Goal: Answer question/provide support

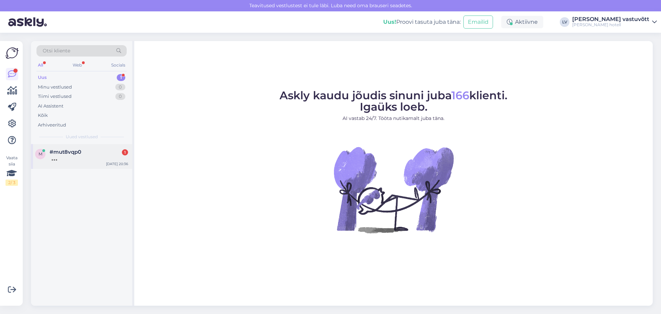
click at [93, 157] on div at bounding box center [89, 158] width 78 height 6
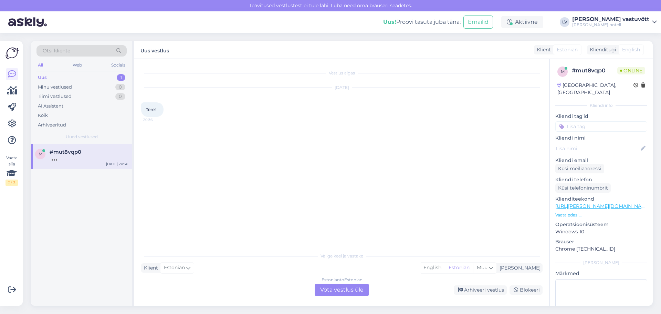
click at [356, 293] on div "Estonian to Estonian Võta vestlus üle" at bounding box center [342, 289] width 54 height 12
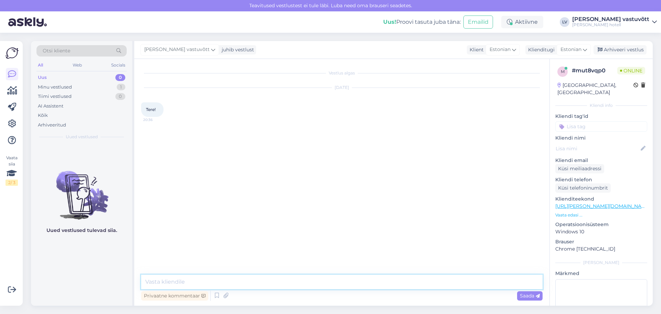
click at [223, 277] on textarea at bounding box center [341, 281] width 401 height 14
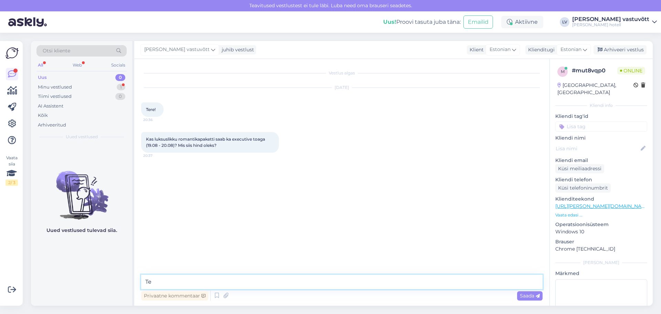
type textarea "T"
click at [183, 281] on textarea at bounding box center [341, 281] width 401 height 14
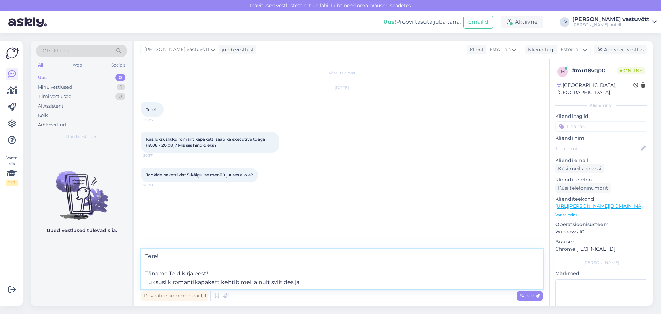
drag, startPoint x: 316, startPoint y: 280, endPoint x: 171, endPoint y: 283, distance: 144.9
click at [171, 283] on textarea "Tere! Täname Teid kirja eest! Luksuslik romantikapakett kehtib meil ainult svii…" at bounding box center [341, 269] width 401 height 40
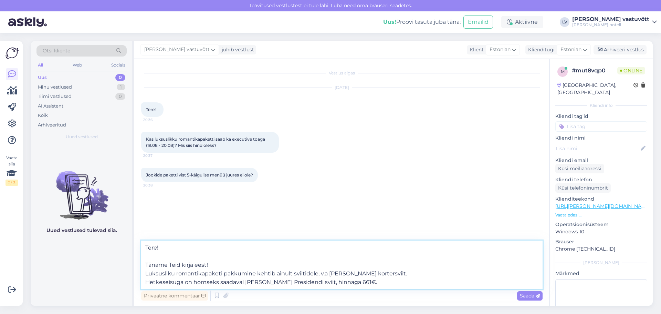
click at [359, 286] on textarea "Tere! Täname Teid kirja eest! Luksusliku romantikapaketi pakkumine kehtib ainul…" at bounding box center [341, 264] width 401 height 49
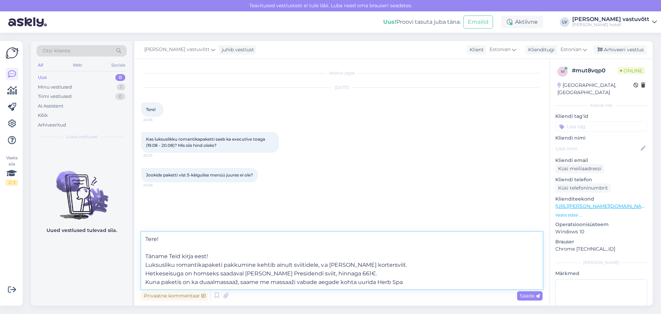
click at [394, 281] on textarea "Tere! Täname Teid kirja eest! Luksusliku romantikapaketi pakkumine kehtib ainul…" at bounding box center [341, 260] width 401 height 57
click at [241, 260] on textarea "Tere! Täname Teid kirja eest! Luksusliku romantikapaketi pakkumine kehtib ainul…" at bounding box center [341, 260] width 401 height 57
click at [231, 263] on textarea "Tere! Täname Teid kirja eest! Luksusliku romantikapaketi pakkumine kehtib ainul…" at bounding box center [341, 260] width 401 height 57
click at [471, 281] on textarea "Tere! Täname Teid kirja eest! Luksusliku romantikapaketi pakkumine kehtib ainul…" at bounding box center [341, 260] width 401 height 57
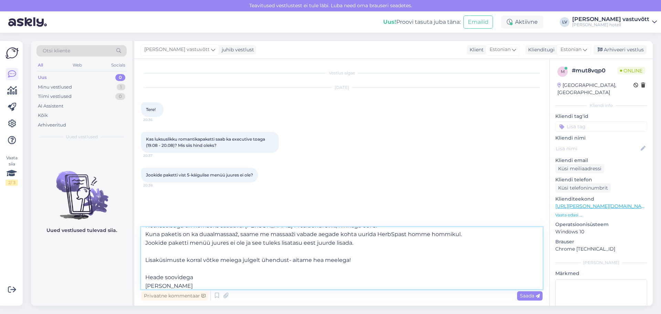
scroll to position [52, 0]
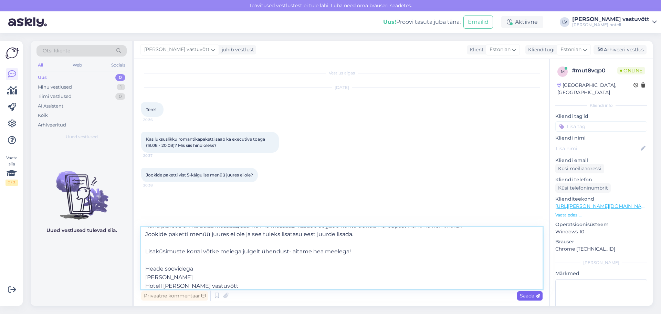
type textarea "Tere! Täname Teid kirja eest! Luksusliku romantikapaketi pakkumine kehtib ainul…"
click at [527, 294] on span "Saada" at bounding box center [530, 295] width 20 height 6
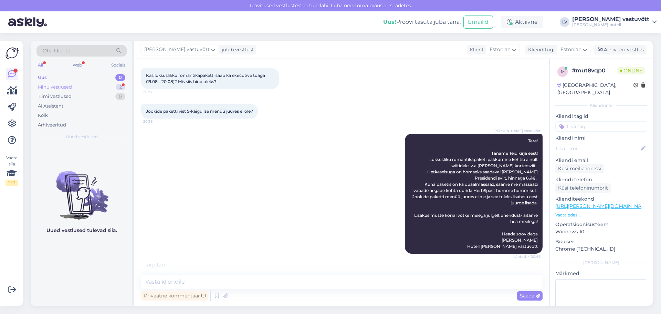
scroll to position [56, 0]
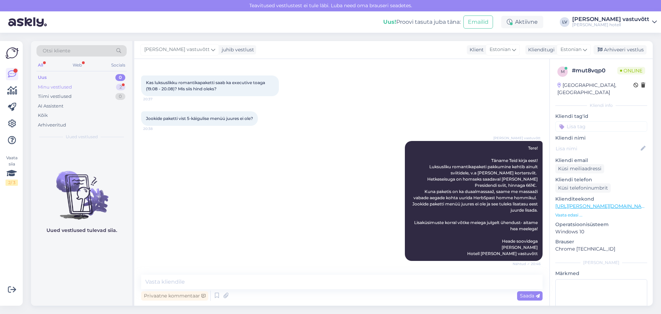
click at [100, 88] on div "Minu vestlused 2" at bounding box center [81, 87] width 90 height 10
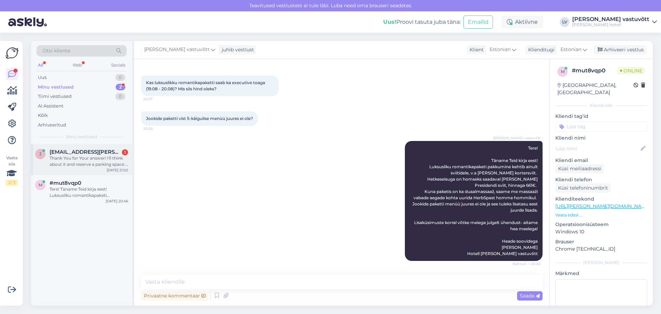
click at [83, 157] on div "Thank You for Your answer! I'll think about it and reserve a parking space if I…" at bounding box center [89, 161] width 78 height 12
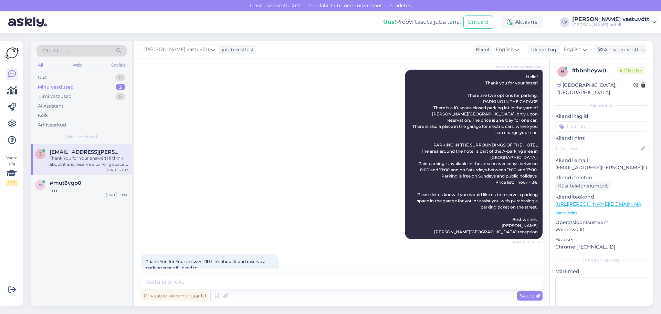
scroll to position [76, 0]
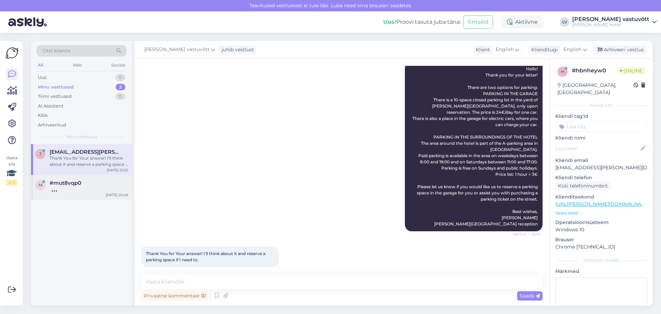
click at [64, 192] on div "m #mut8vqp0 [DATE] 20:46" at bounding box center [81, 187] width 101 height 25
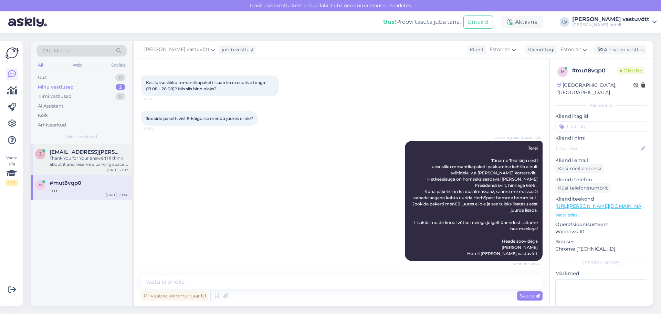
click at [66, 158] on div "Thank You for Your answer! I'll think about it and reserve a parking space if I…" at bounding box center [89, 161] width 78 height 12
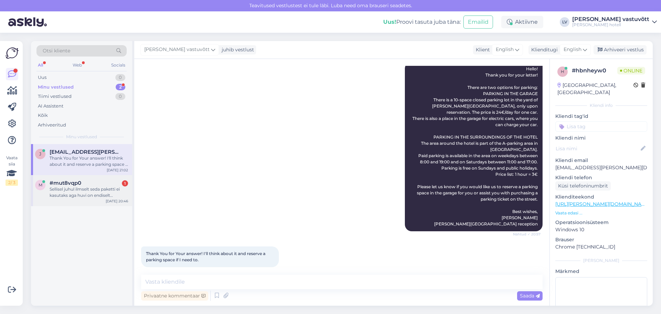
click at [107, 188] on div "Sellisel juhul ilmselt seda paketti ei kasutaks aga huvi on endiselt executive …" at bounding box center [89, 192] width 78 height 12
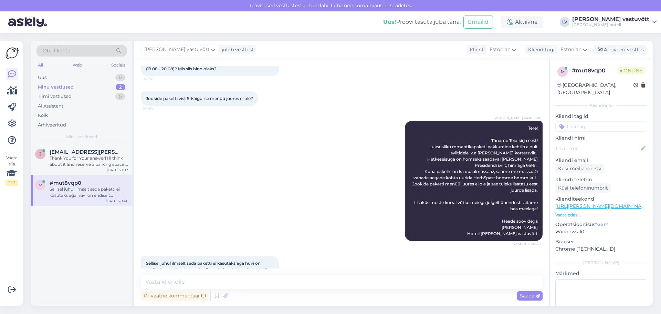
scroll to position [111, 0]
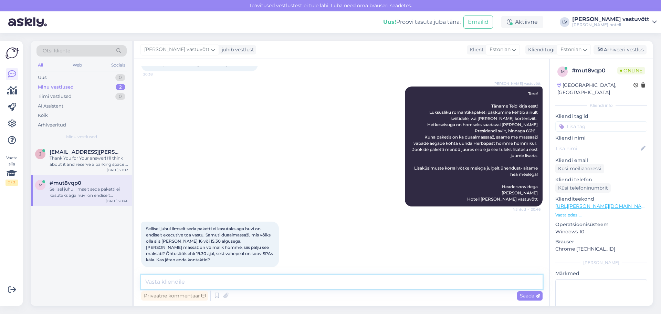
click at [243, 281] on textarea at bounding box center [341, 281] width 401 height 14
click at [89, 140] on div "Otsi kliente All Web Socials Uus 0 Minu vestlused 2 Tiimi vestlused 0 AI Assist…" at bounding box center [81, 92] width 101 height 103
click at [95, 160] on div "Thank You for Your answer! I'll think about it and reserve a parking space if I…" at bounding box center [89, 161] width 78 height 12
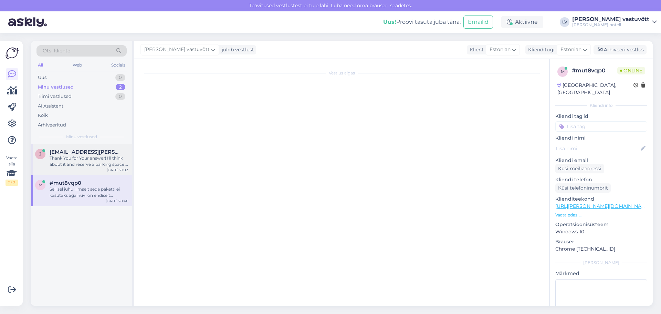
scroll to position [76, 0]
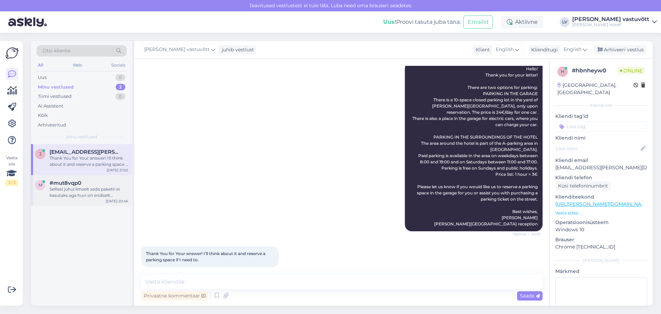
click at [92, 180] on div "#mut8vqp0" at bounding box center [89, 183] width 78 height 6
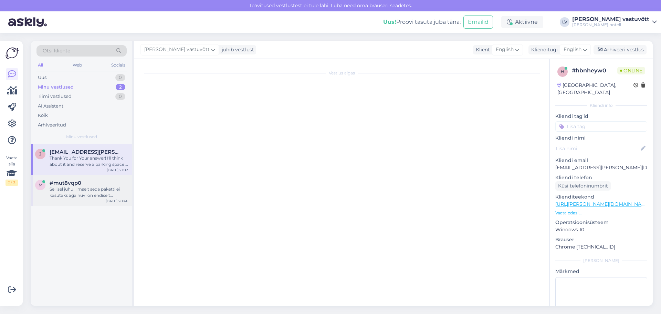
scroll to position [111, 0]
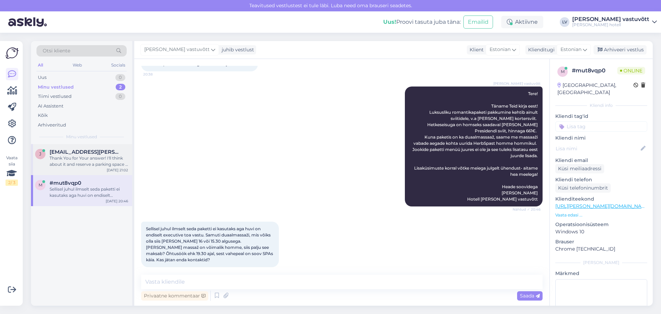
click at [94, 163] on div "Thank You for Your answer! I'll think about it and reserve a parking space if I…" at bounding box center [89, 161] width 78 height 12
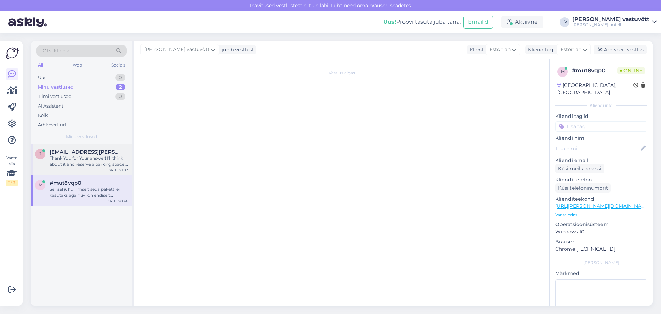
scroll to position [76, 0]
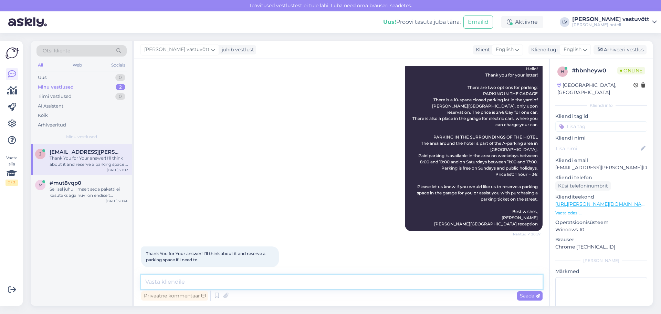
click at [191, 285] on textarea at bounding box center [341, 281] width 401 height 14
type textarea "D"
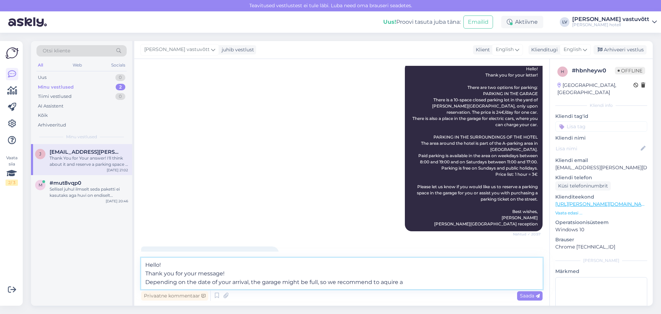
click at [417, 281] on textarea "Hello! Thank you for your message! Depending on the date of your arrival, the g…" at bounding box center [341, 272] width 401 height 31
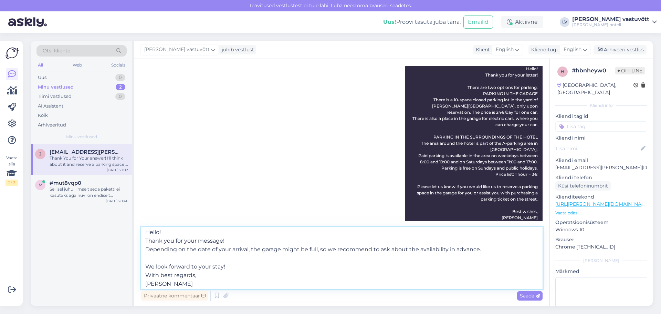
scroll to position [0, 0]
click at [146, 253] on textarea "Hello! Thank you for your message! Depending on the date of your arrival, the g…" at bounding box center [341, 258] width 401 height 62
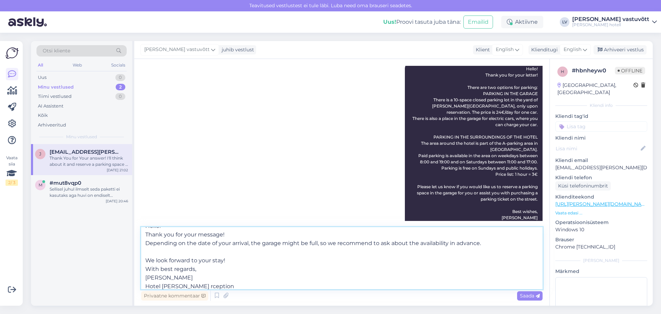
scroll to position [12, 0]
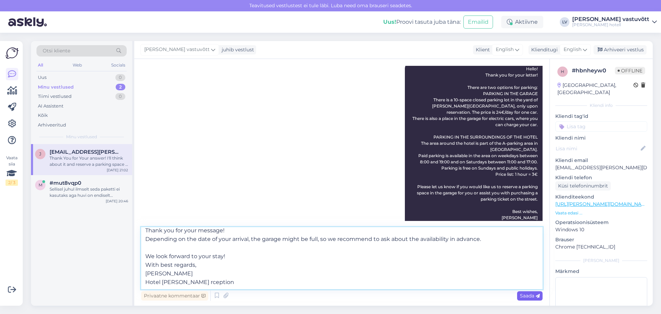
type textarea "Hello! Thank you for your message! Depending on the date of your arrival, the g…"
click at [518, 293] on div "Saada" at bounding box center [529, 295] width 25 height 9
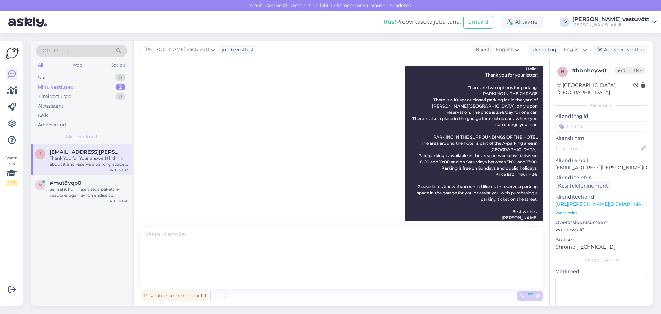
scroll to position [0, 0]
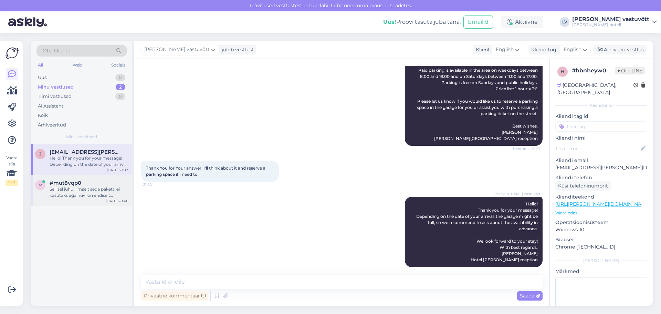
click at [81, 191] on div "Sellisel juhul ilmselt seda paketti ei kasutaks aga huvi on endiselt executive …" at bounding box center [89, 192] width 78 height 12
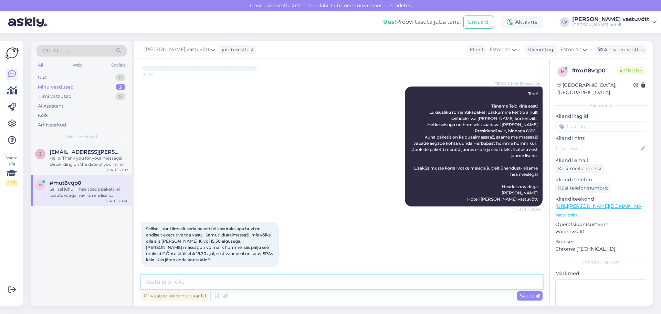
click at [207, 284] on textarea at bounding box center [341, 281] width 401 height 14
drag, startPoint x: 231, startPoint y: 180, endPoint x: 230, endPoint y: 195, distance: 15.2
click at [231, 180] on div "[PERSON_NAME] vastuvõtt Tere! Täname Teid kirja eest! Luksusliku romantikapaket…" at bounding box center [341, 146] width 401 height 135
click at [207, 282] on textarea at bounding box center [341, 281] width 401 height 14
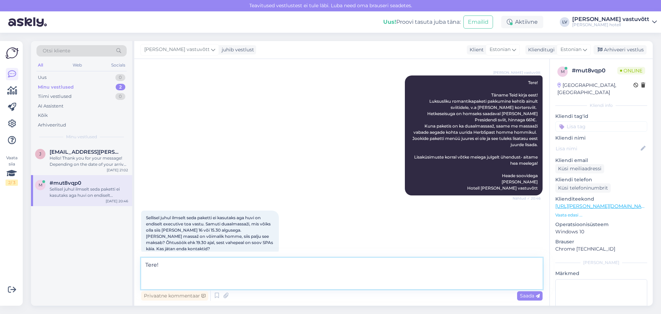
scroll to position [128, 0]
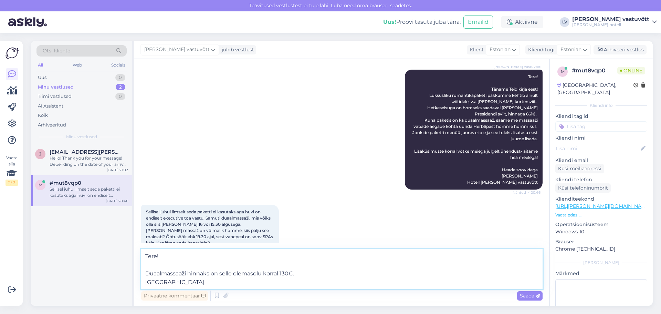
drag, startPoint x: 313, startPoint y: 284, endPoint x: 261, endPoint y: 284, distance: 52.0
click at [261, 284] on textarea "Tere! Duaalmassaaži hinnaks on selle olemasolu korral 130€. [GEOGRAPHIC_DATA]" at bounding box center [341, 269] width 401 height 40
click at [416, 284] on textarea "Tere! Duaalmassaaži hinnaks on selle olemasolu korral 130€. [PERSON_NAME] saame…" at bounding box center [341, 269] width 401 height 40
click at [360, 283] on textarea "Tere! Duaalmassaaži hinnaks on selle olemasolu korral 130€. [PERSON_NAME] saame…" at bounding box center [341, 269] width 401 height 40
click at [409, 281] on textarea "Tere! Duaalmassaaži hinnaks on selle olemasolu korral 130€. Massaaži saame pakk…" at bounding box center [341, 269] width 401 height 40
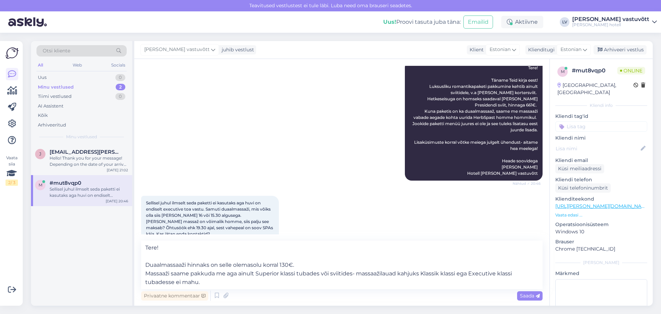
scroll to position [145, 0]
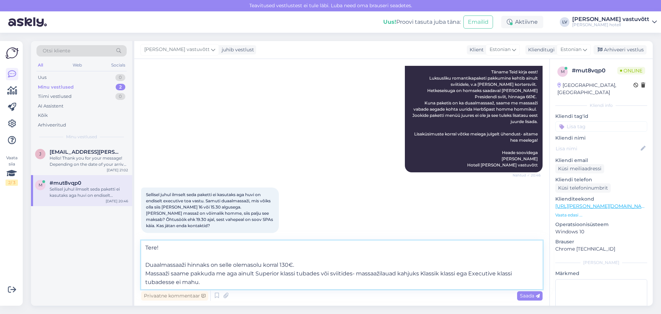
click at [221, 285] on textarea "Tere! Duaalmassaaži hinnaks on selle olemasolu korral 130€. Massaaži saame pakk…" at bounding box center [341, 264] width 401 height 49
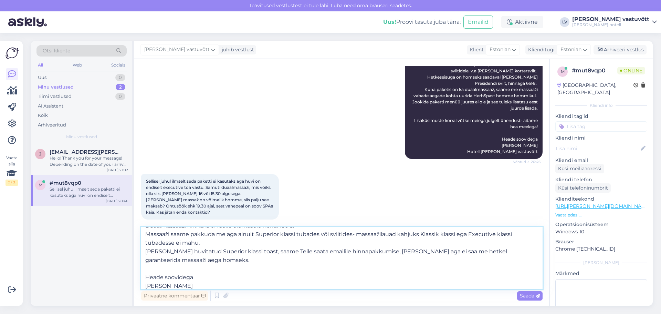
scroll to position [34, 0]
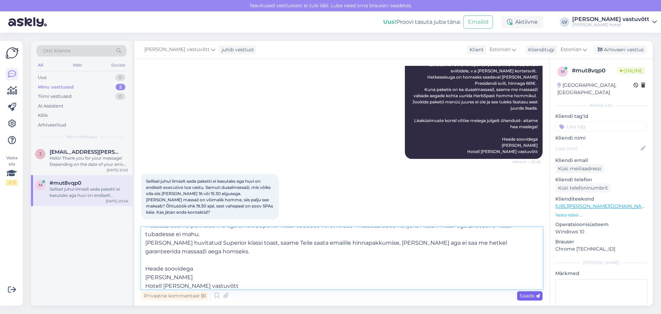
type textarea "Tere! Duaalmassaaži hinnaks on selle olemasolu korral 130€. Massaaži saame pakk…"
click at [523, 293] on span "Saada" at bounding box center [530, 295] width 20 height 6
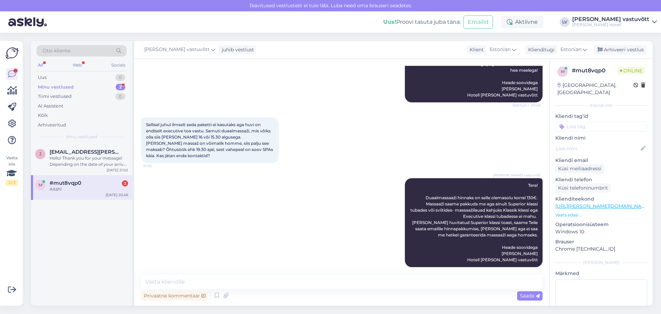
scroll to position [286, 0]
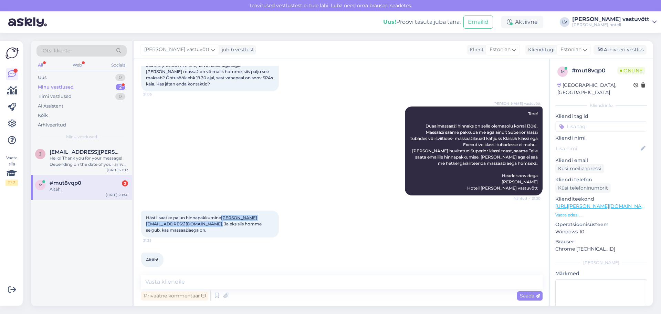
drag, startPoint x: 198, startPoint y: 219, endPoint x: 146, endPoint y: 219, distance: 52.3
click at [146, 219] on span "Hästi, saatke palun hinnapakkumine [PERSON_NAME][EMAIL_ADDRESS][DOMAIN_NAME] . …" at bounding box center [204, 224] width 117 height 18
copy span "[PERSON_NAME][EMAIL_ADDRESS][DOMAIN_NAME] ."
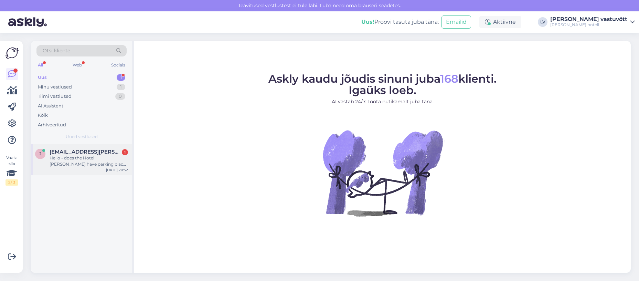
click at [77, 144] on div "[PERSON_NAME] [PERSON_NAME][EMAIL_ADDRESS][DOMAIN_NAME] 1 Hello - does the Hote…" at bounding box center [81, 159] width 101 height 31
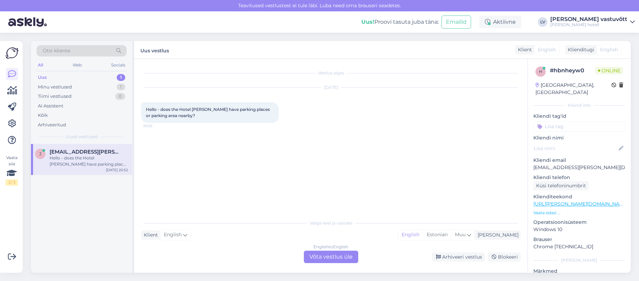
click at [332, 144] on div "English to English Võta vestlus üle" at bounding box center [331, 257] width 54 height 12
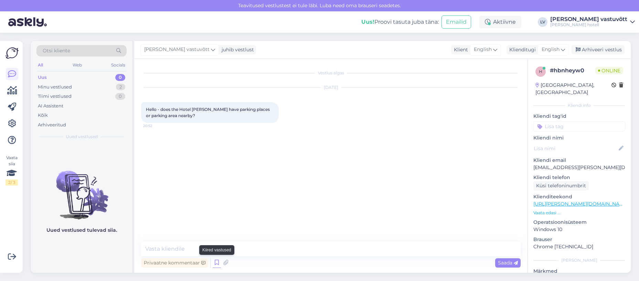
click at [216, 144] on icon at bounding box center [217, 262] width 8 height 10
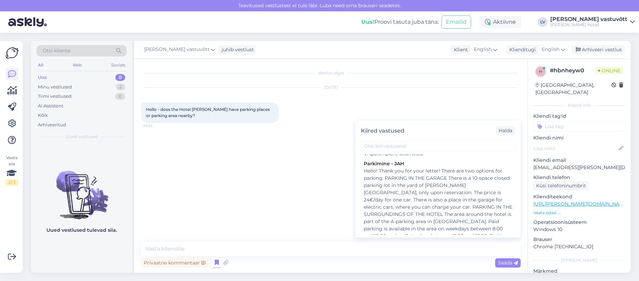
scroll to position [551, 0]
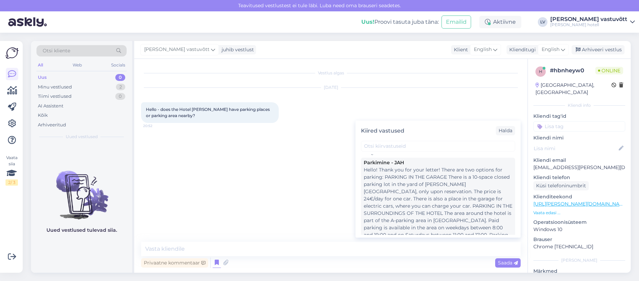
click at [407, 144] on div "Hello! Thank you for your letter! There are two options for parking: PARKING IN…" at bounding box center [438, 220] width 149 height 108
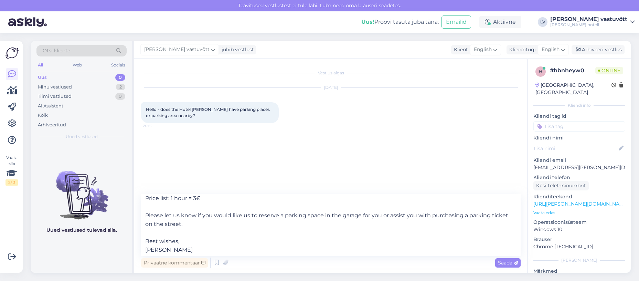
scroll to position [116, 0]
drag, startPoint x: 180, startPoint y: 240, endPoint x: 135, endPoint y: 239, distance: 45.4
click at [135, 144] on div "Vestlus algas [DATE] Hello - does the Hotel [PERSON_NAME] have parking places o…" at bounding box center [330, 166] width 393 height 214
type textarea "Hello! Thank you for your letter! There are two options for parking: PARKING IN…"
click at [509, 144] on span "Saada" at bounding box center [508, 263] width 20 height 6
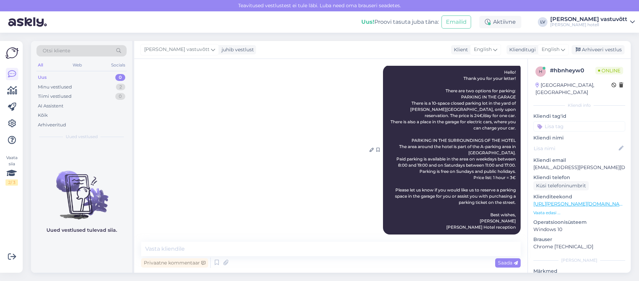
scroll to position [73, 0]
